Goal: Information Seeking & Learning: Learn about a topic

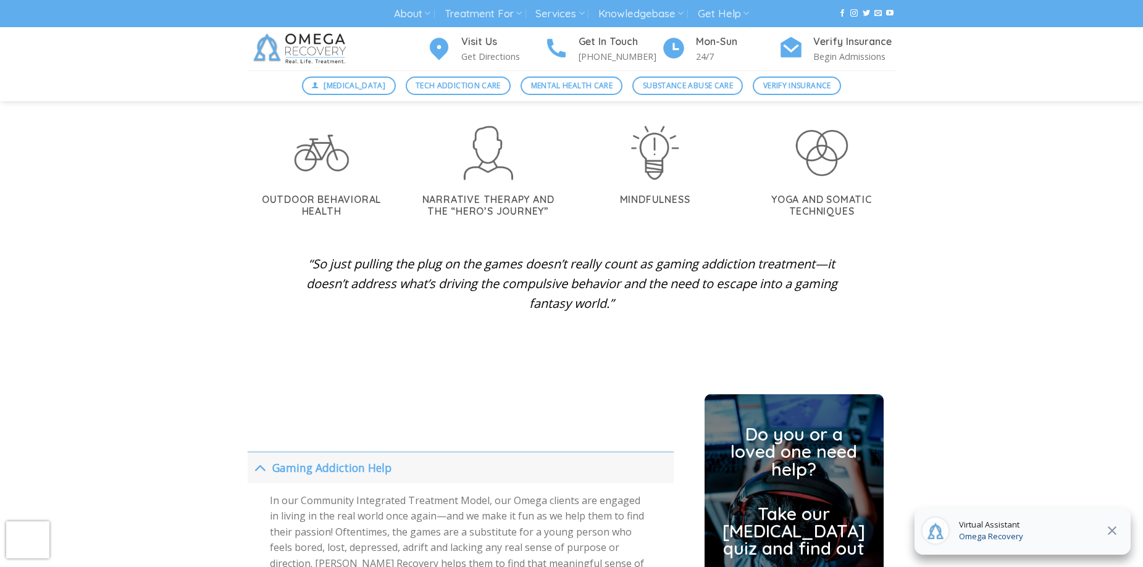
scroll to position [2779, 0]
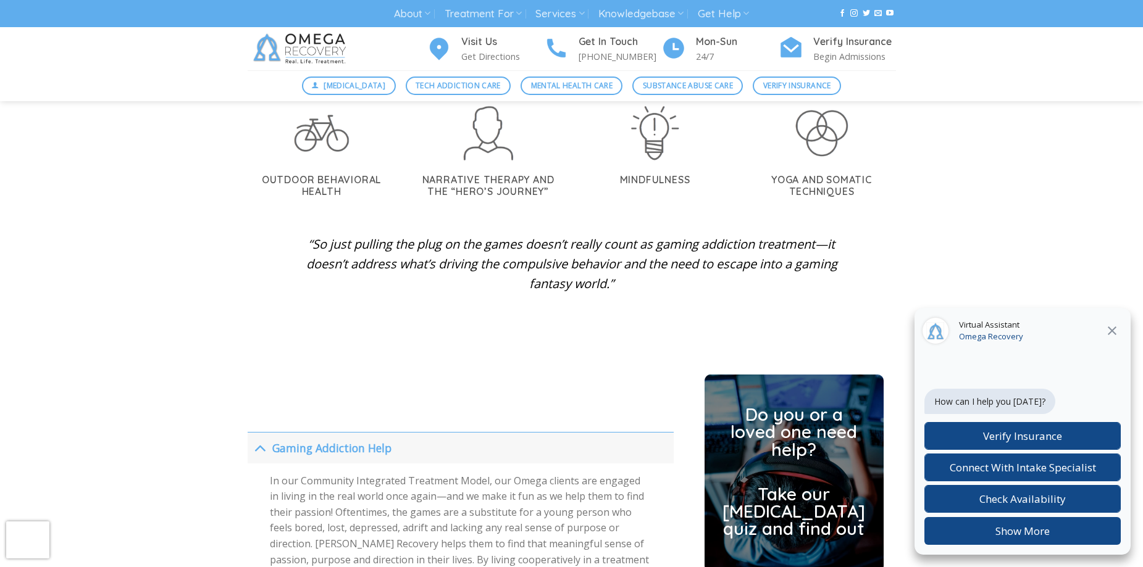
click at [1118, 333] on icon "Close" at bounding box center [1112, 331] width 15 height 15
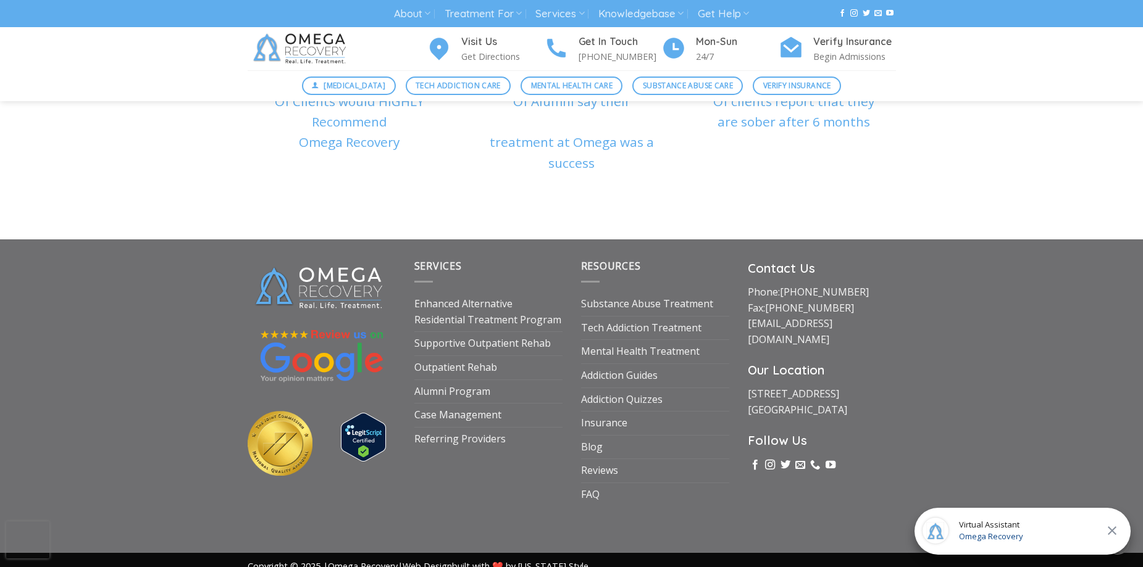
scroll to position [4525, 0]
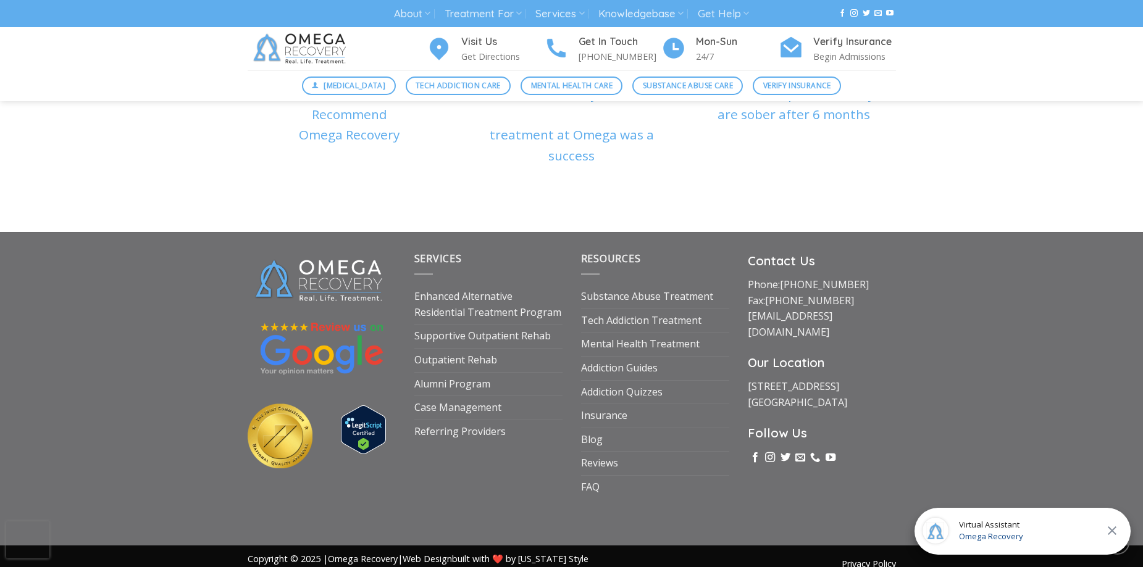
click at [368, 422] on img at bounding box center [363, 430] width 45 height 49
click at [1118, 537] on icon "Close" at bounding box center [1112, 531] width 15 height 15
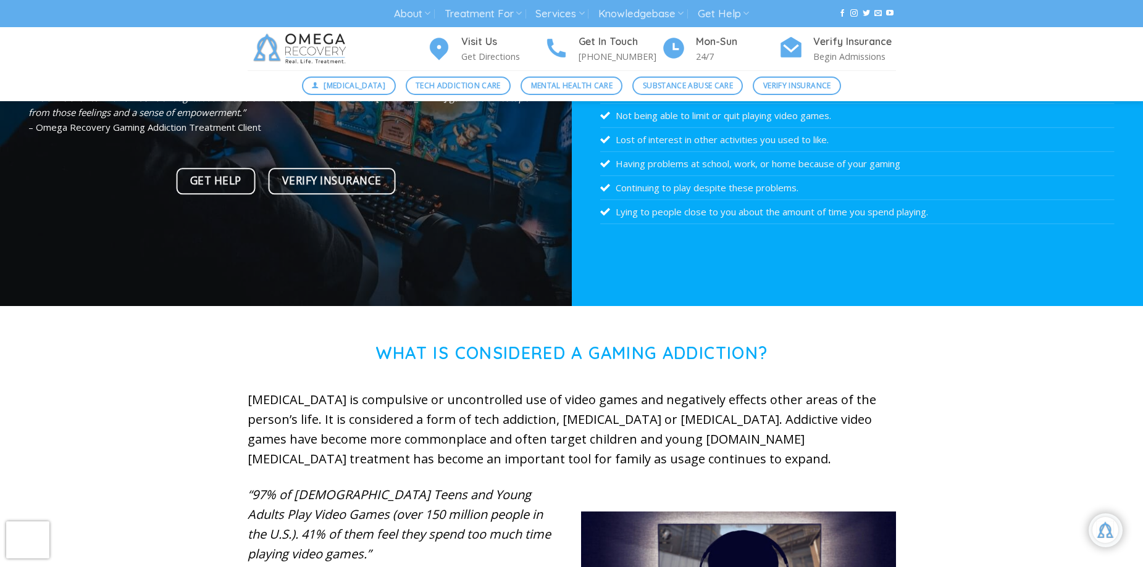
scroll to position [0, 0]
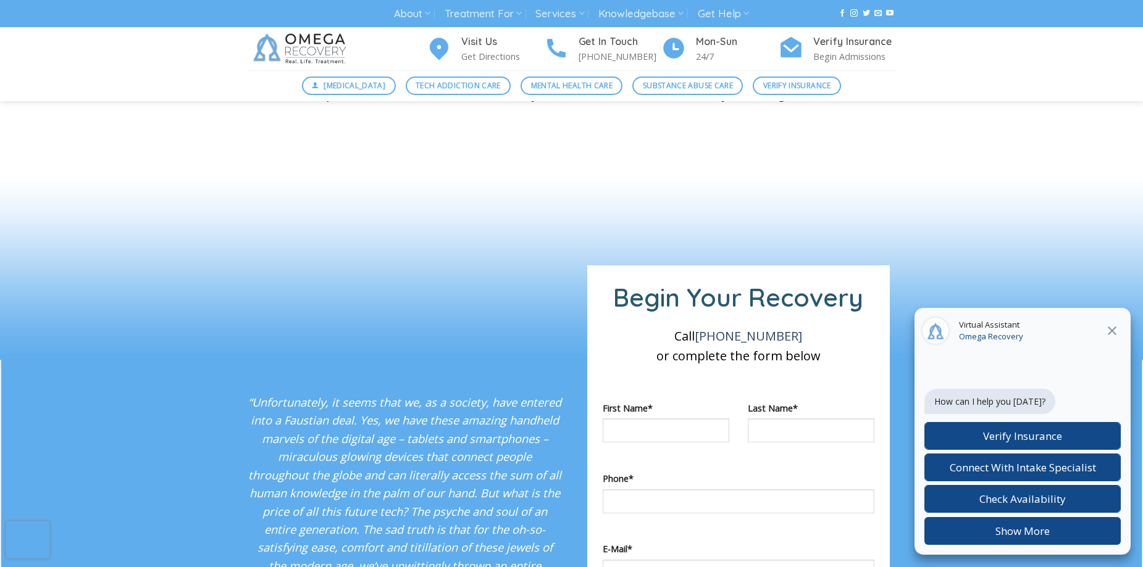
scroll to position [926, 0]
click at [1108, 326] on icon "Close" at bounding box center [1112, 331] width 15 height 15
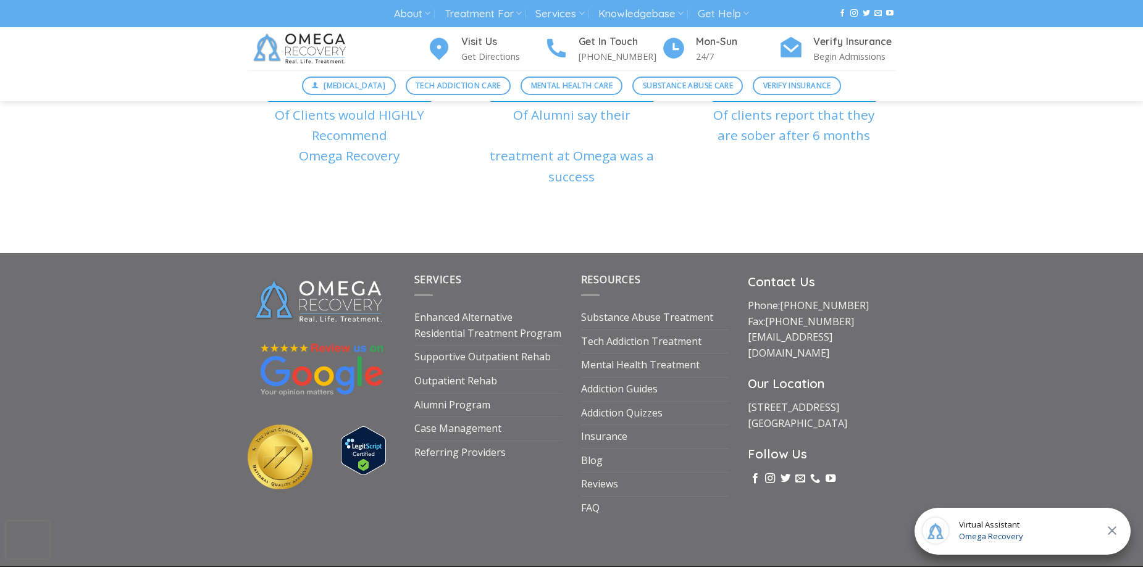
scroll to position [4508, 0]
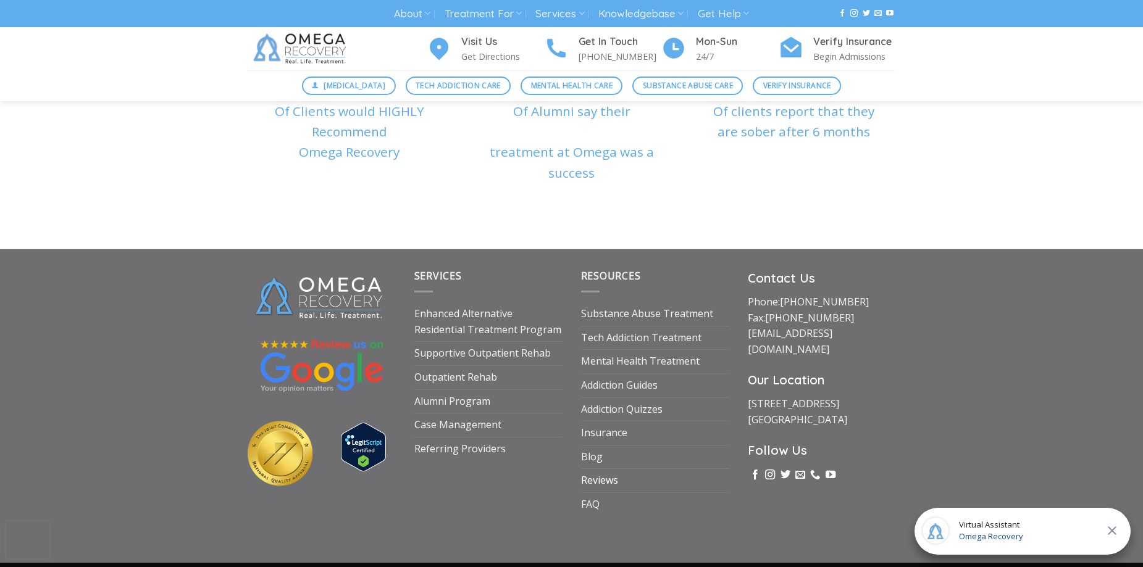
click at [593, 469] on link "Reviews" at bounding box center [599, 480] width 37 height 23
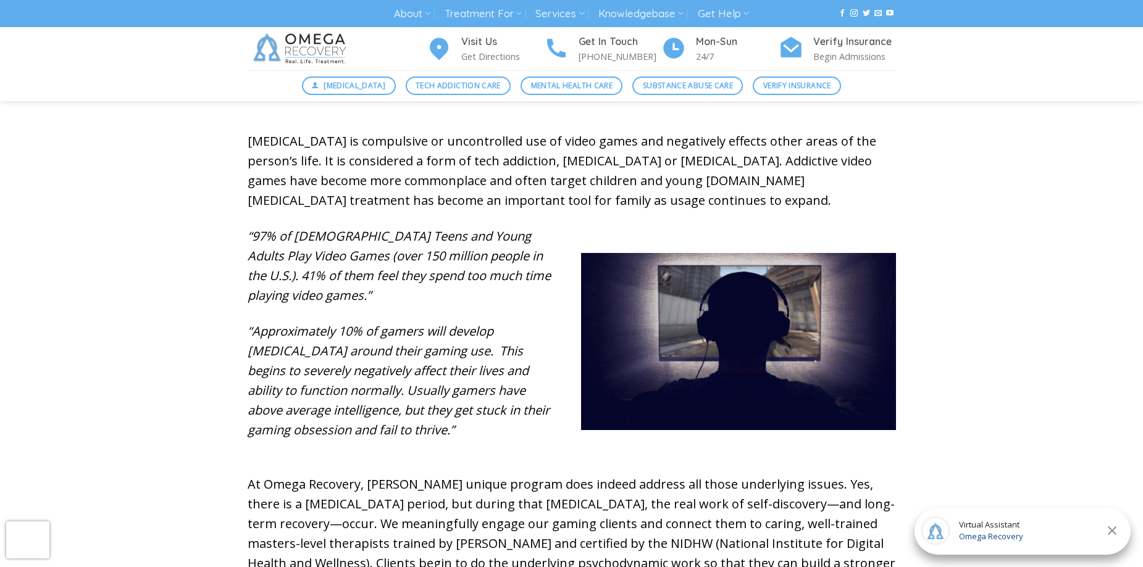
scroll to position [617, 0]
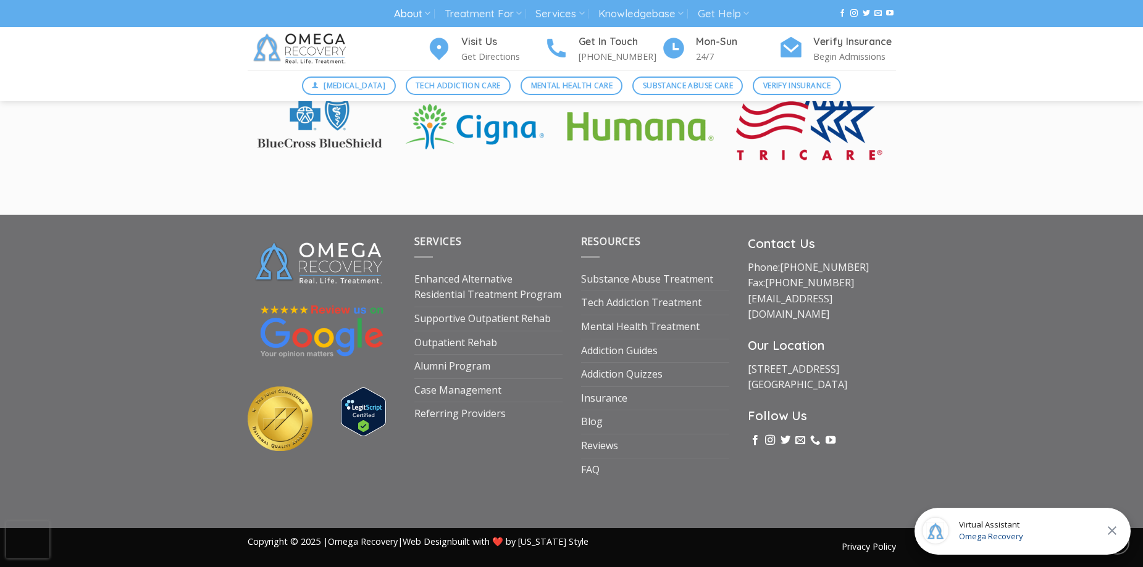
scroll to position [417, 0]
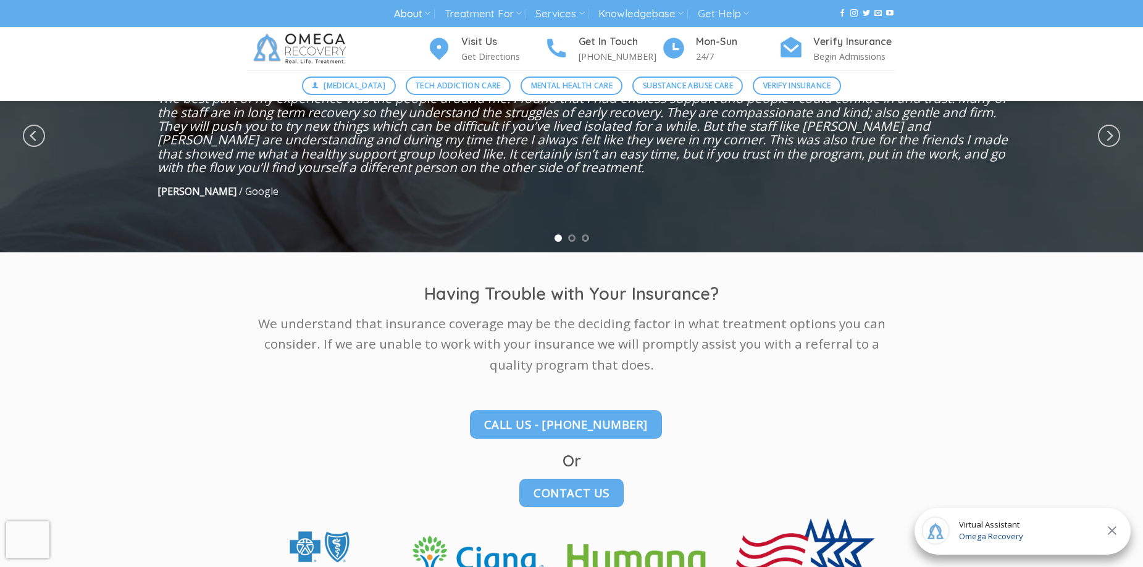
click at [575, 251] on div at bounding box center [571, 135] width 1143 height 233
click at [579, 246] on div at bounding box center [571, 135] width 1143 height 233
click at [588, 245] on div at bounding box center [571, 135] width 1143 height 233
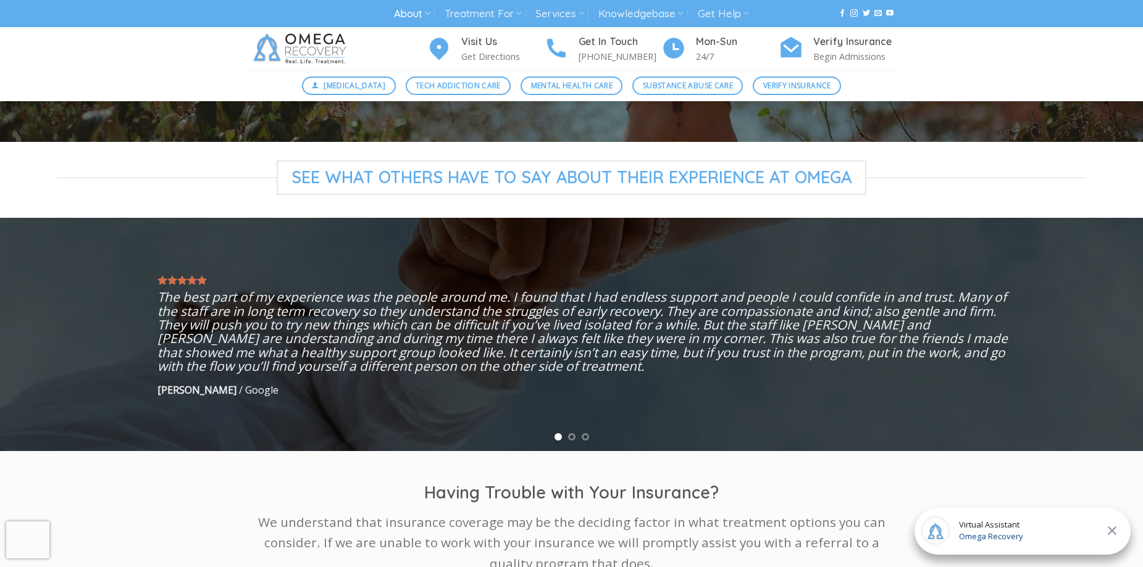
scroll to position [0, 0]
